Goal: Transaction & Acquisition: Purchase product/service

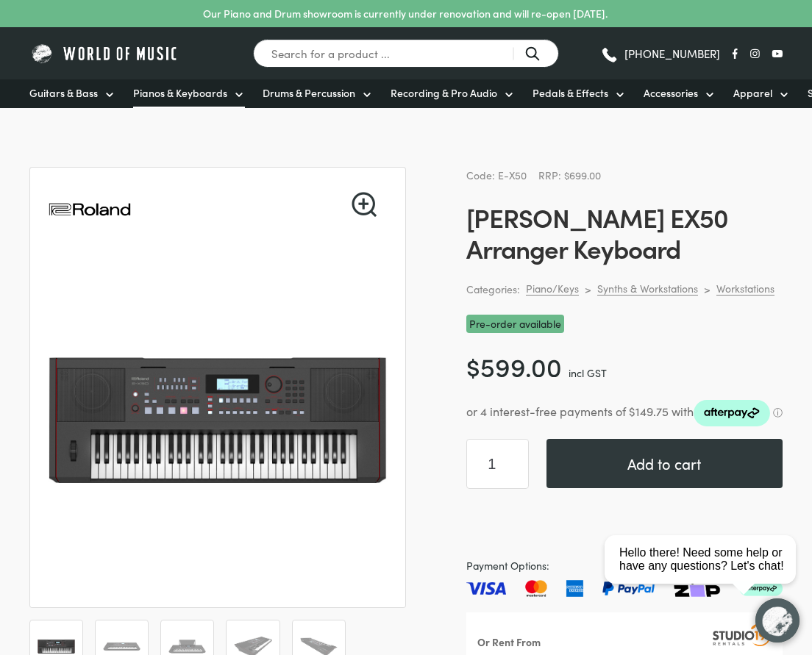
click at [203, 90] on span "Pianos & Keyboards" at bounding box center [180, 92] width 94 height 15
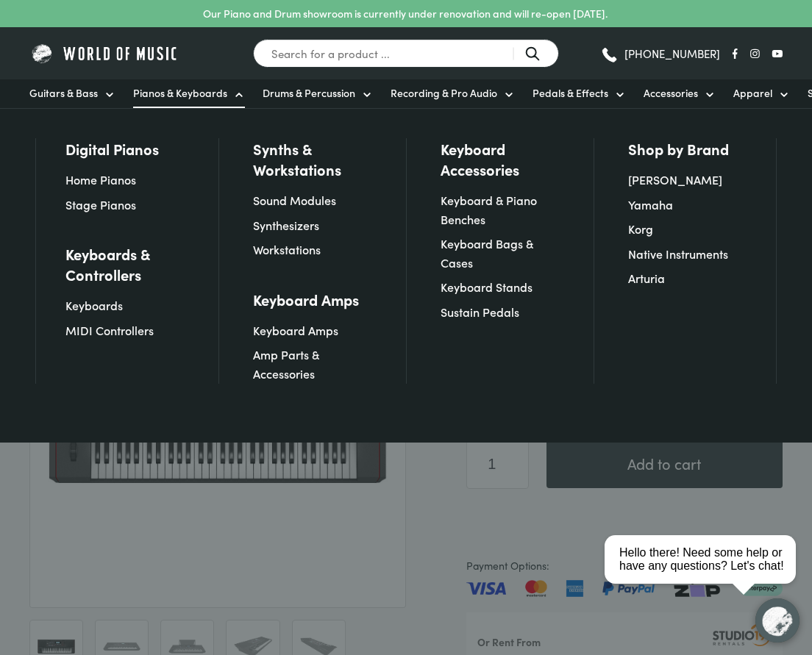
click at [512, 489] on div at bounding box center [406, 327] width 812 height 655
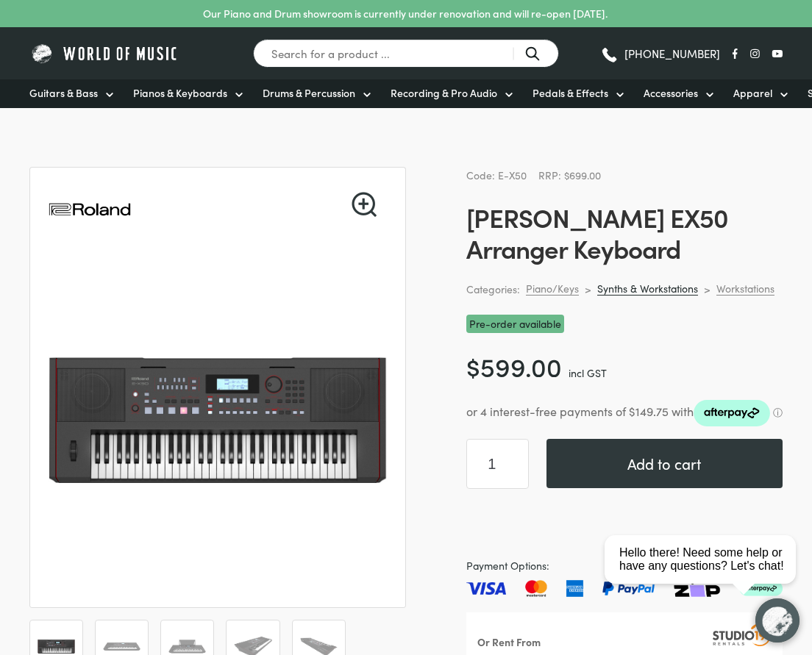
click at [661, 291] on link "Synths & Workstations" at bounding box center [647, 289] width 101 height 14
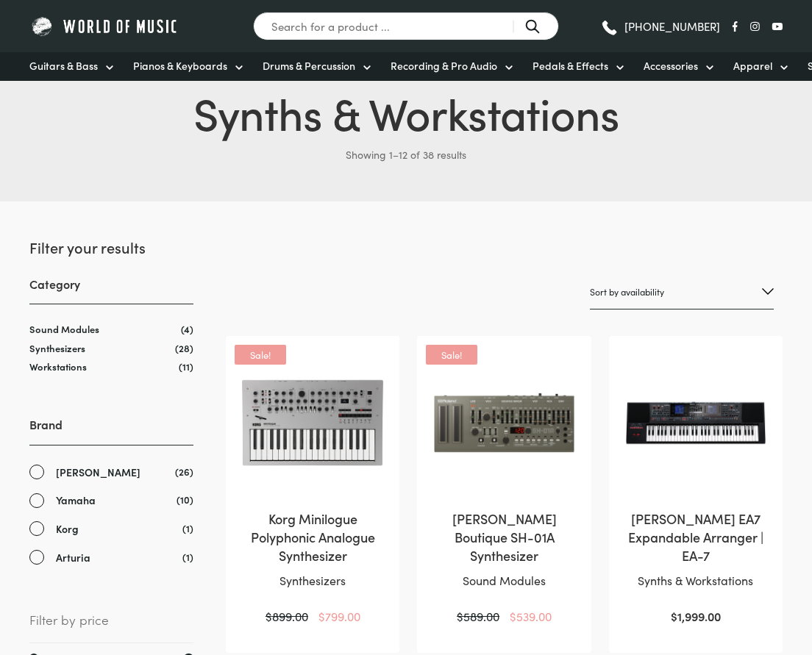
scroll to position [147, 0]
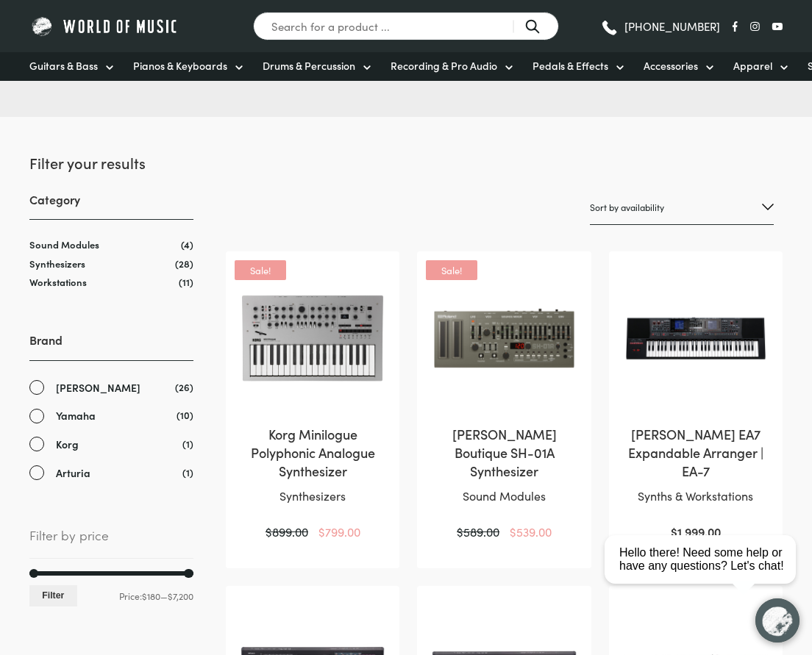
click at [659, 201] on select "Sort by popularity Sort by average rating Sort by latest Sort by price: low to …" at bounding box center [682, 207] width 184 height 35
select select "popularity"
click at [590, 190] on select "Sort by popularity Sort by average rating Sort by latest Sort by price: low to …" at bounding box center [682, 207] width 184 height 35
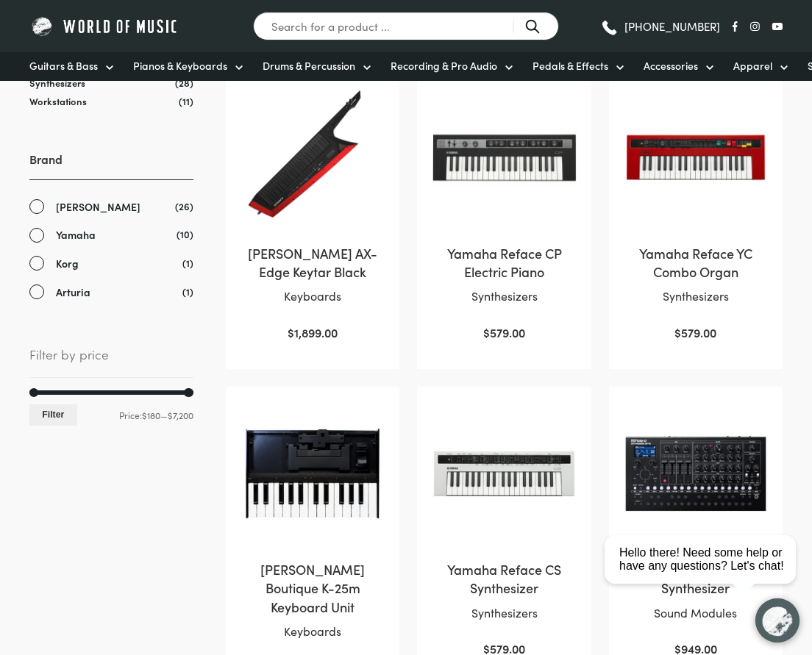
scroll to position [221, 0]
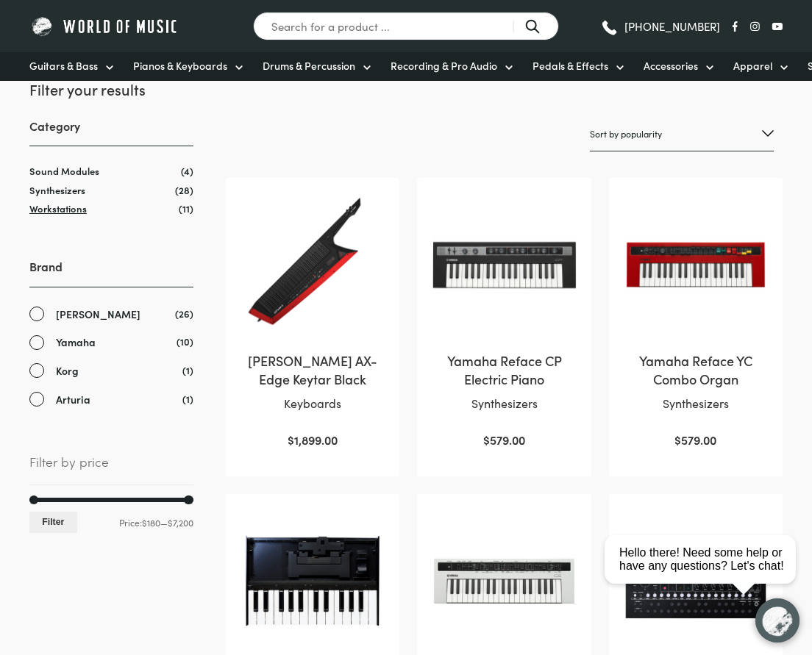
click at [53, 212] on link "Workstations" at bounding box center [57, 208] width 57 height 14
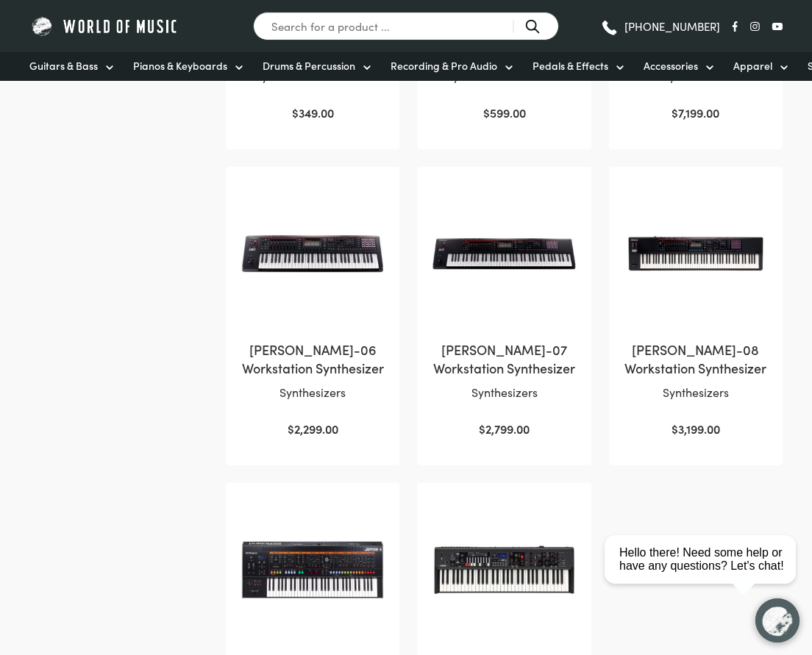
scroll to position [662, 0]
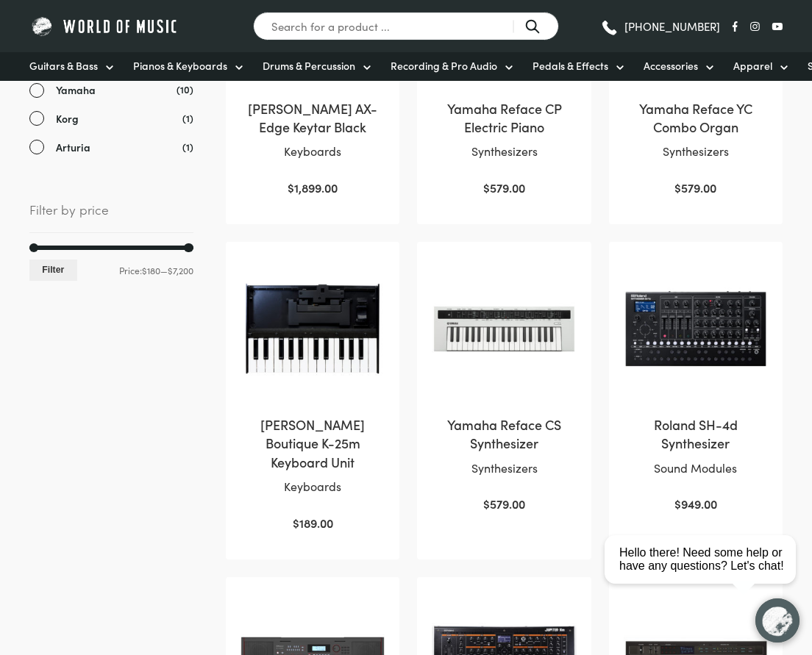
scroll to position [510, 0]
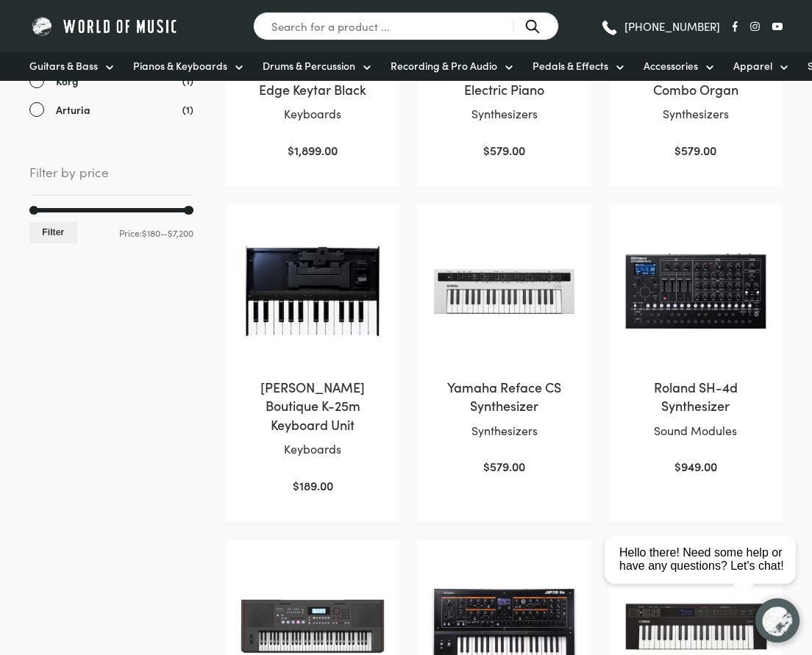
click at [704, 396] on h2 "Roland SH-4d Synthesizer" at bounding box center [695, 396] width 144 height 37
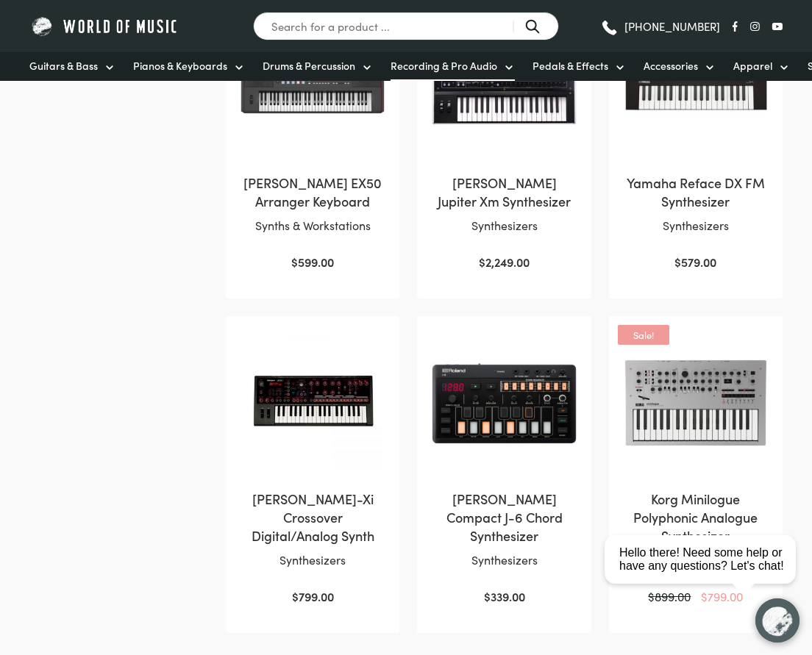
scroll to position [1025, 0]
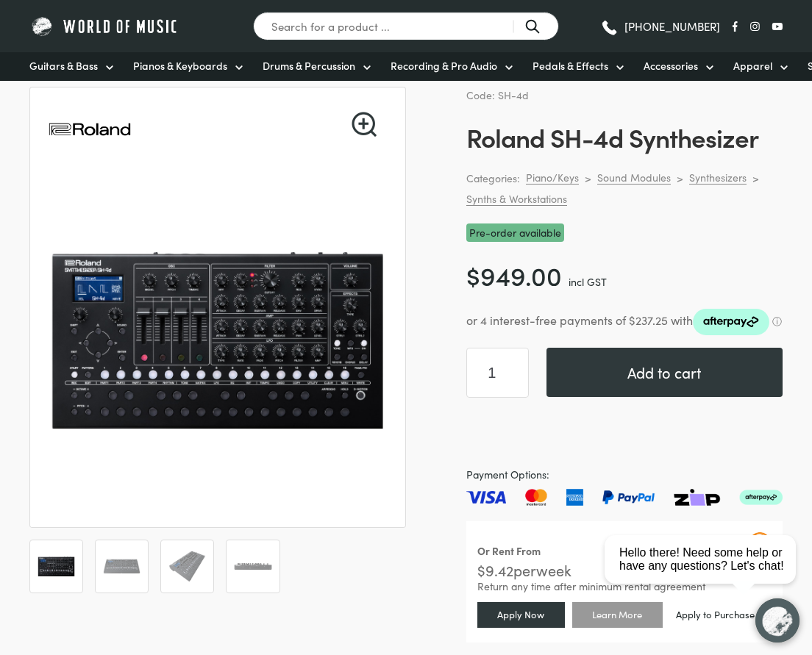
scroll to position [74, 0]
